Goal: Navigation & Orientation: Find specific page/section

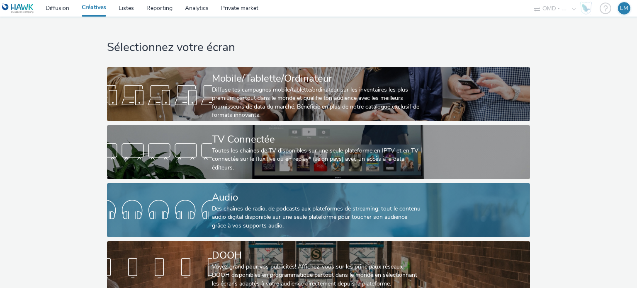
click at [266, 209] on div "Des chaînes de radio, de podcasts aux plateformes de streaming: tout le contenu…" at bounding box center [317, 217] width 210 height 25
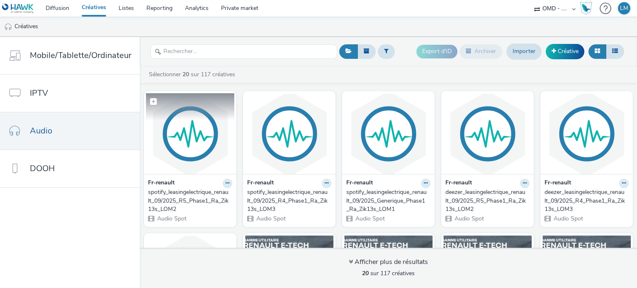
click at [185, 142] on img at bounding box center [190, 133] width 88 height 81
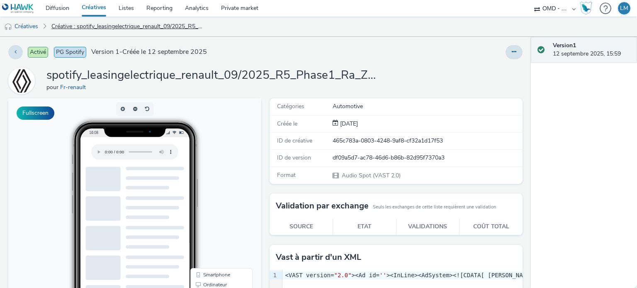
click at [98, 29] on link "Créative : spotify_leasingelectrique_renault_09/2025_R5_Phase1_Ra_Zik13s_LOM2" at bounding box center [126, 27] width 159 height 20
click at [25, 26] on link "Créatives" at bounding box center [21, 27] width 42 height 20
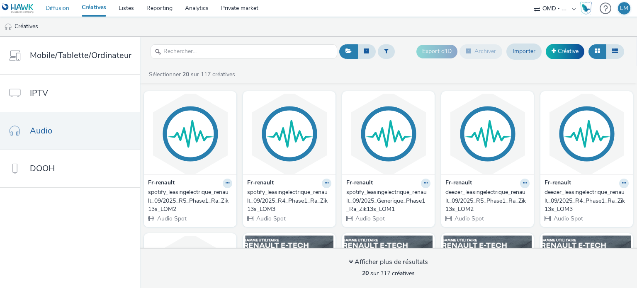
click at [53, 6] on link "Diffusion" at bounding box center [57, 8] width 36 height 17
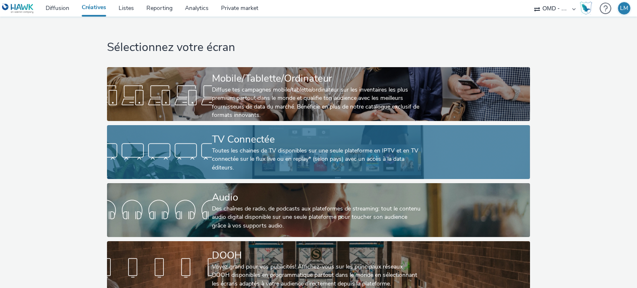
scroll to position [17, 0]
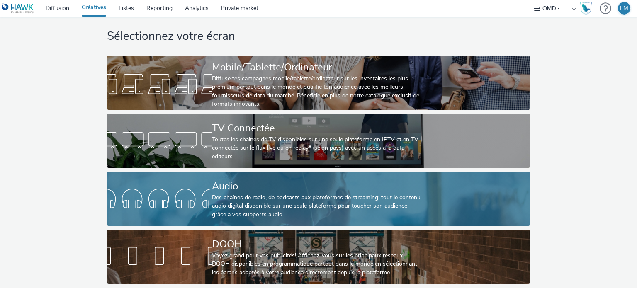
click at [336, 207] on div "Des chaînes de radio, de podcasts aux plateformes de streaming: tout le contenu…" at bounding box center [317, 206] width 210 height 25
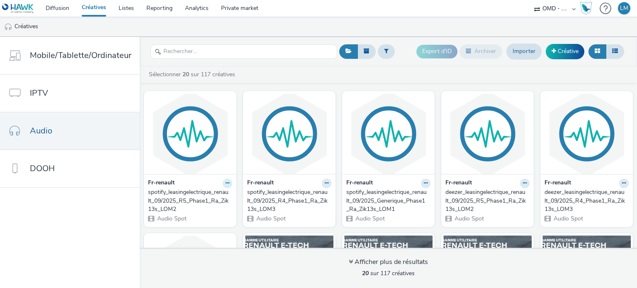
click at [225, 185] on button at bounding box center [228, 184] width 10 height 10
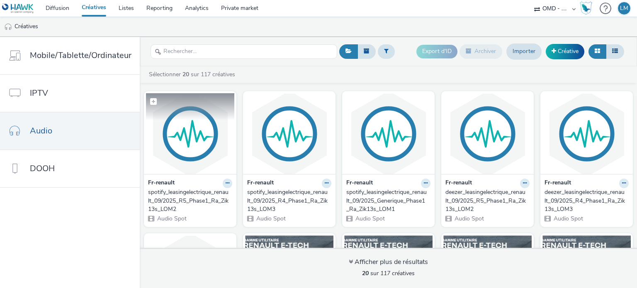
click at [222, 125] on img at bounding box center [190, 133] width 88 height 81
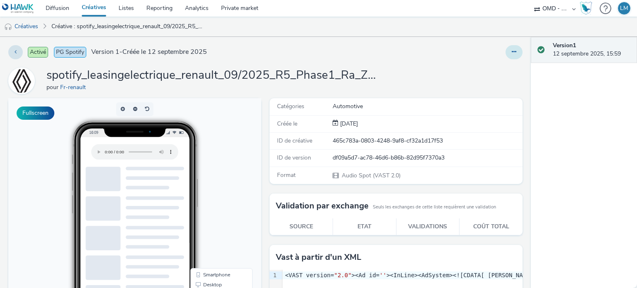
click at [506, 49] on button at bounding box center [514, 52] width 17 height 14
click at [95, 24] on link "Créative : spotify_leasingelectrique_renault_09/2025_R5_Phase1_Ra_Zik13s_LOM2" at bounding box center [126, 27] width 159 height 20
click at [151, 29] on link "Créative : spotify_leasingelectrique_renault_09/2025_R5_Phase1_Ra_Zik13s_LOM2" at bounding box center [126, 27] width 159 height 20
click at [24, 25] on link "Créatives" at bounding box center [21, 27] width 42 height 20
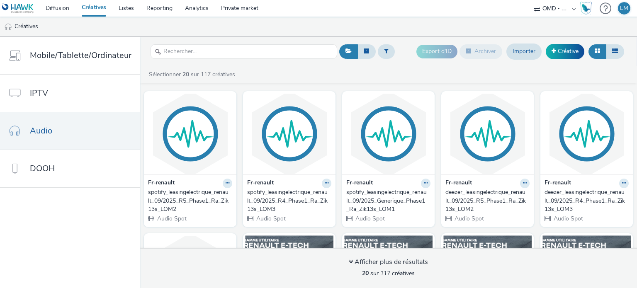
click at [23, 10] on img at bounding box center [18, 8] width 32 height 10
